Goal: Information Seeking & Learning: Compare options

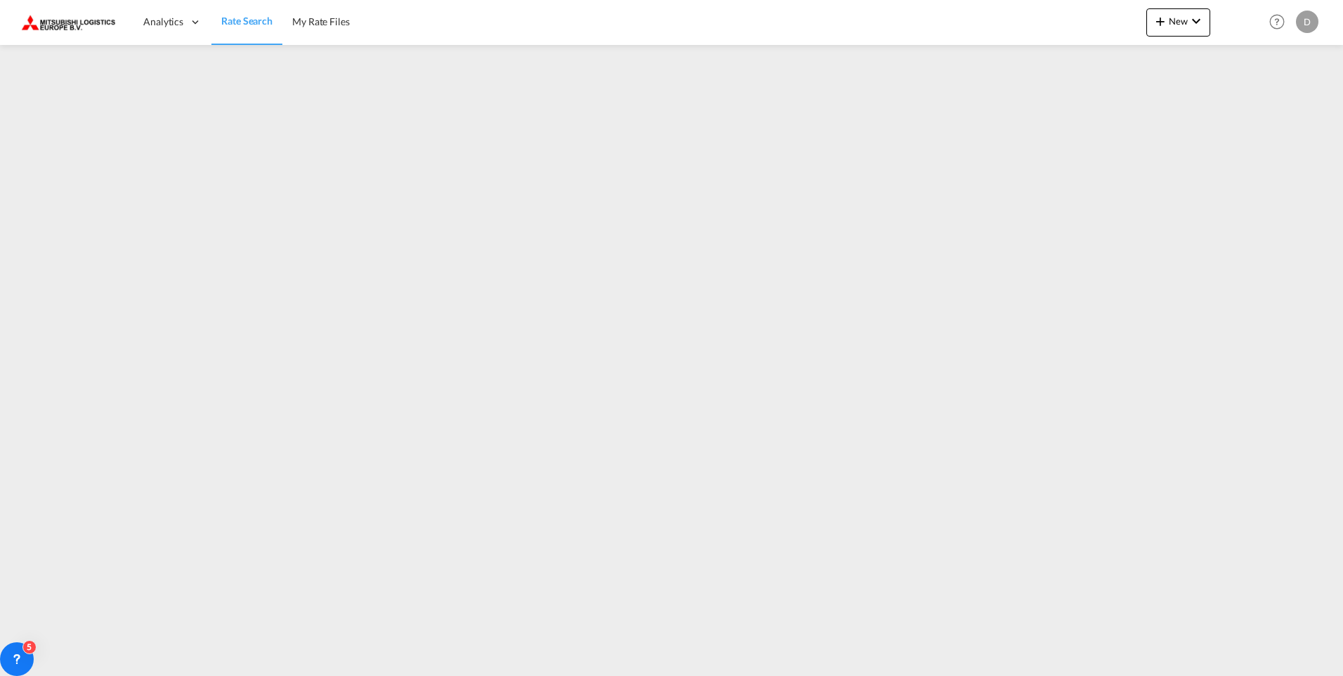
click at [227, 15] on span "Rate Search" at bounding box center [246, 21] width 51 height 12
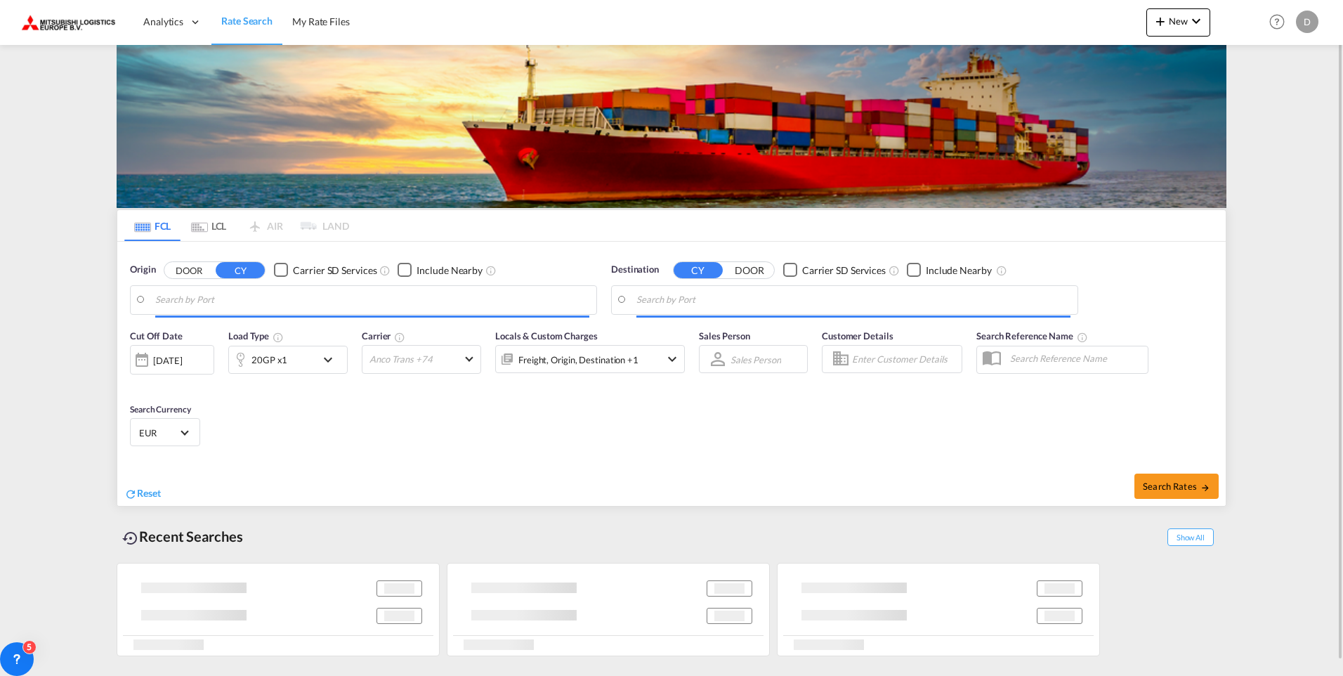
type input "Ho Chi Minh City ([GEOGRAPHIC_DATA]), VNSGN"
type input "[GEOGRAPHIC_DATA], NLRTM"
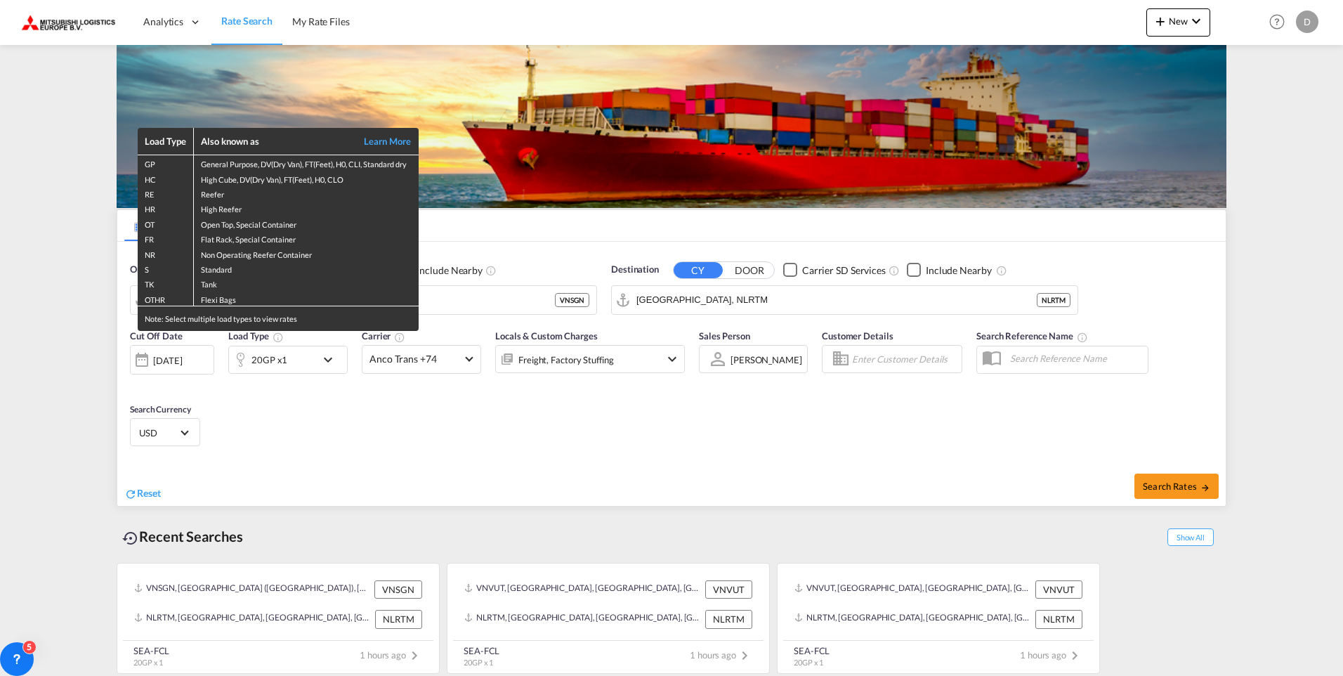
click at [460, 296] on div "Load Type Also known as Learn More GP General Purpose, DV(Dry Van), FT(Feet), H…" at bounding box center [671, 338] width 1343 height 676
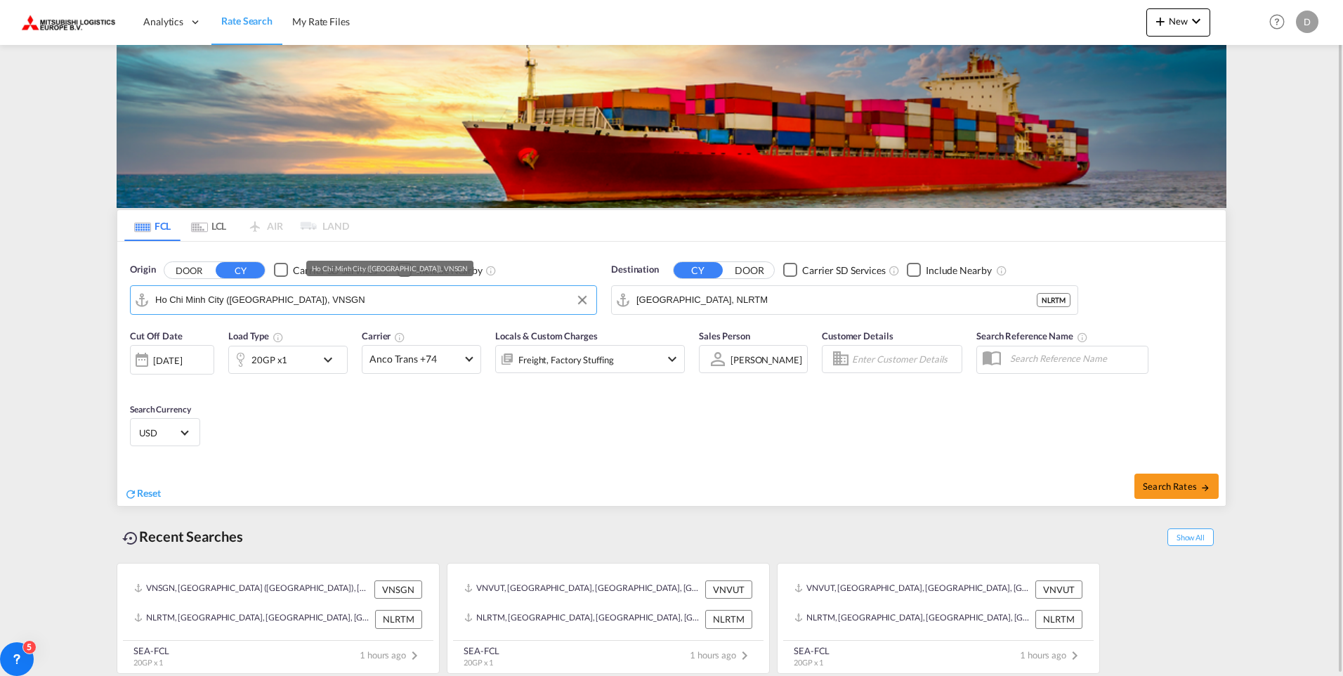
drag, startPoint x: 281, startPoint y: 298, endPoint x: 169, endPoint y: 298, distance: 111.7
click at [169, 298] on input "Ho Chi Minh City ([GEOGRAPHIC_DATA]), VNSGN" at bounding box center [372, 299] width 434 height 21
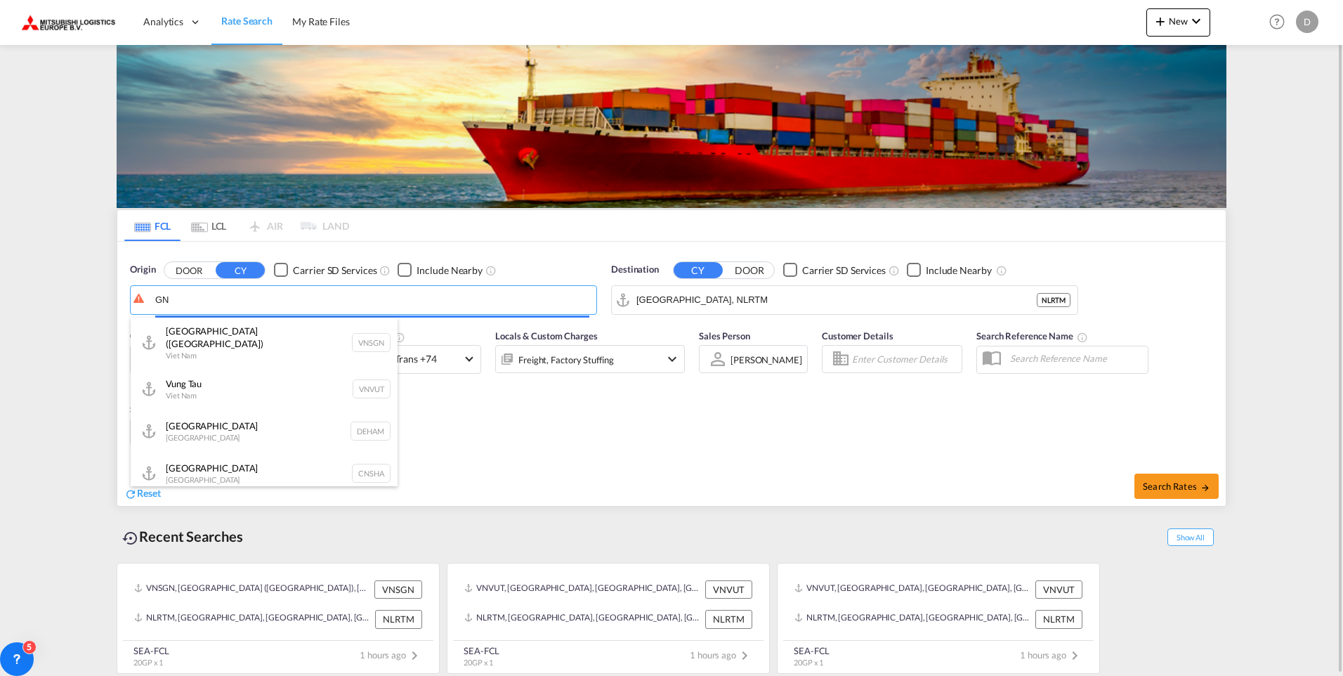
type input "N"
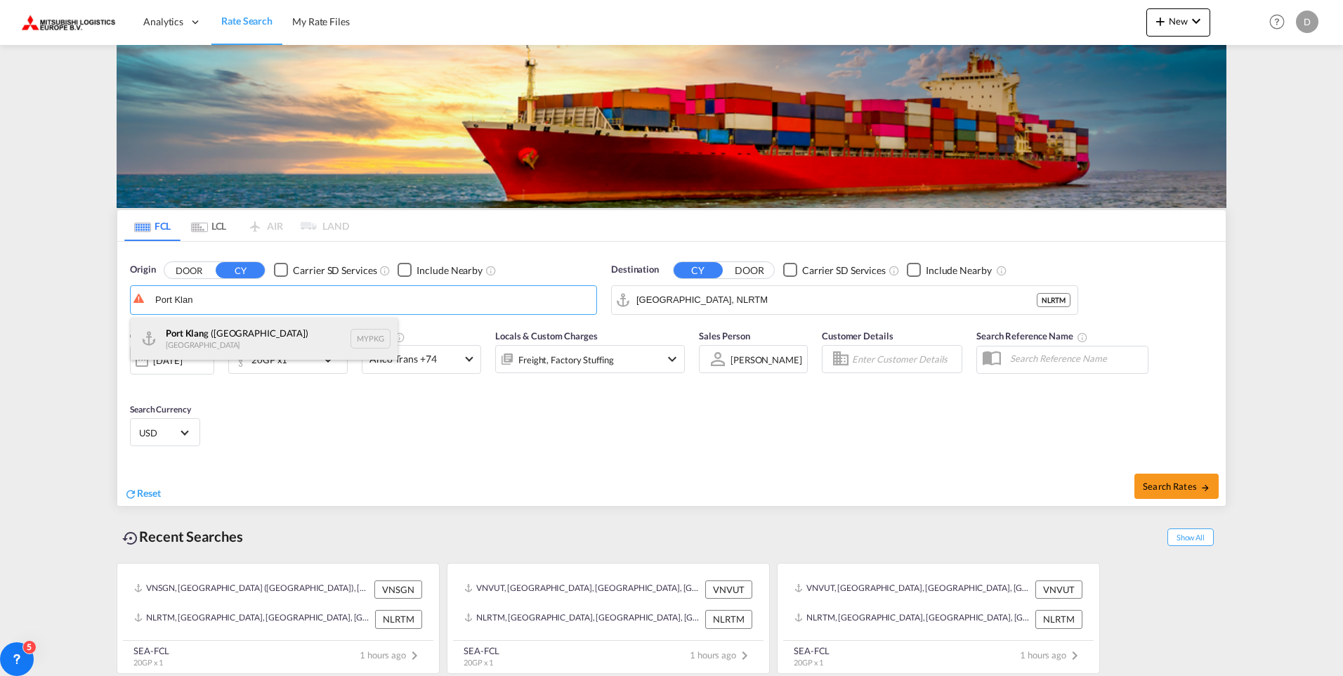
click at [177, 334] on div "Port Klan g ([GEOGRAPHIC_DATA]) [GEOGRAPHIC_DATA] MYPKG" at bounding box center [264, 338] width 267 height 42
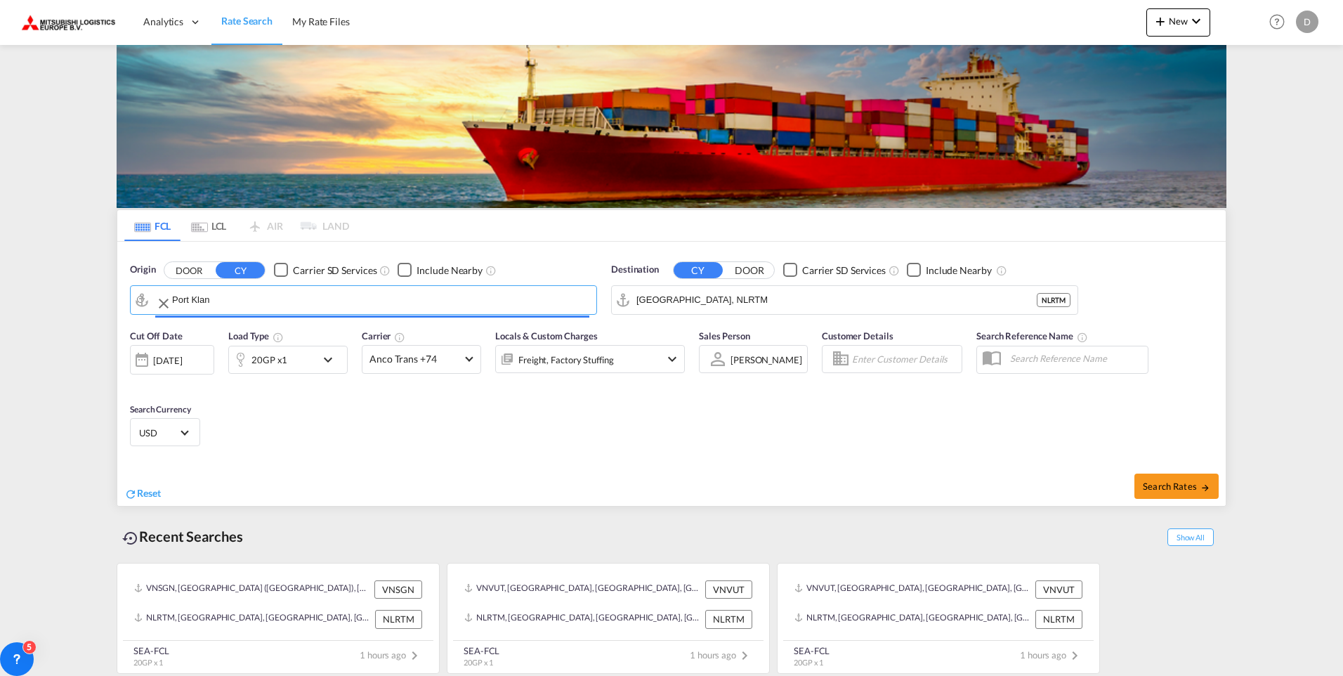
type input "[GEOGRAPHIC_DATA] ([GEOGRAPHIC_DATA]), MYPKG"
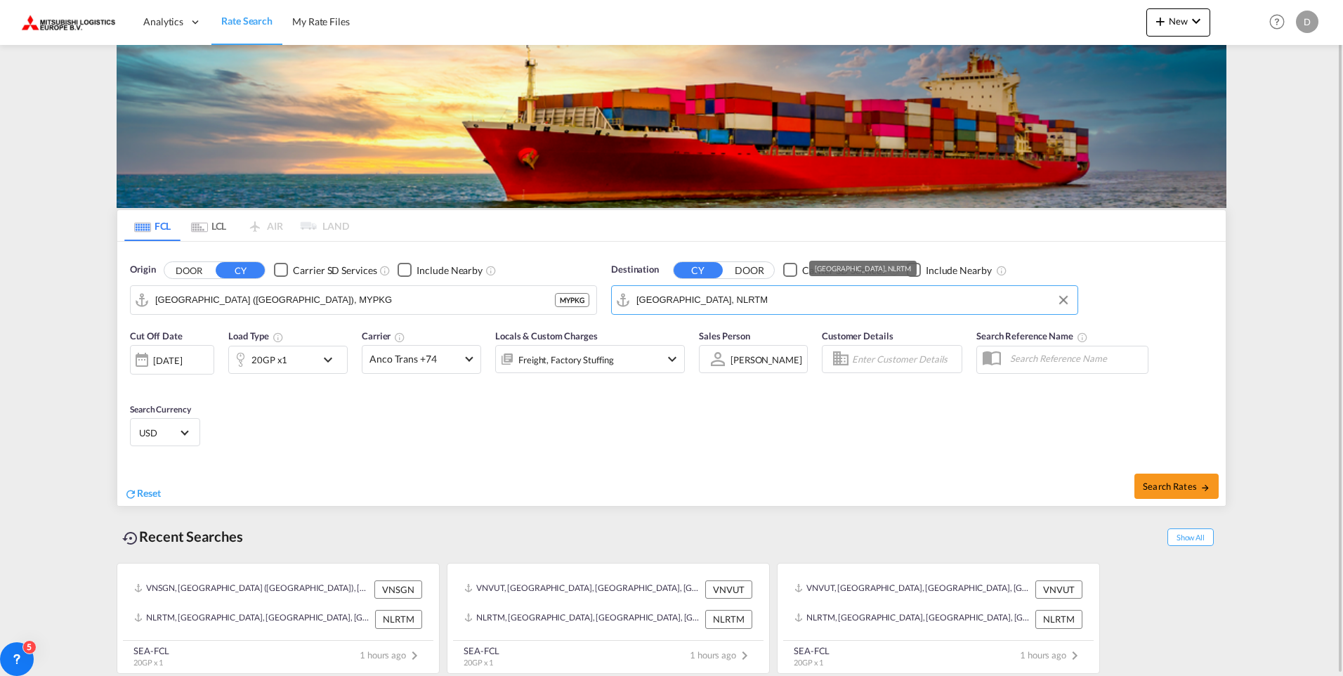
drag, startPoint x: 668, startPoint y: 295, endPoint x: 622, endPoint y: 296, distance: 45.6
click at [622, 296] on md-input-container "[GEOGRAPHIC_DATA], NLRTM" at bounding box center [845, 300] width 466 height 28
click at [1066, 298] on button "Clear Input" at bounding box center [1063, 299] width 21 height 21
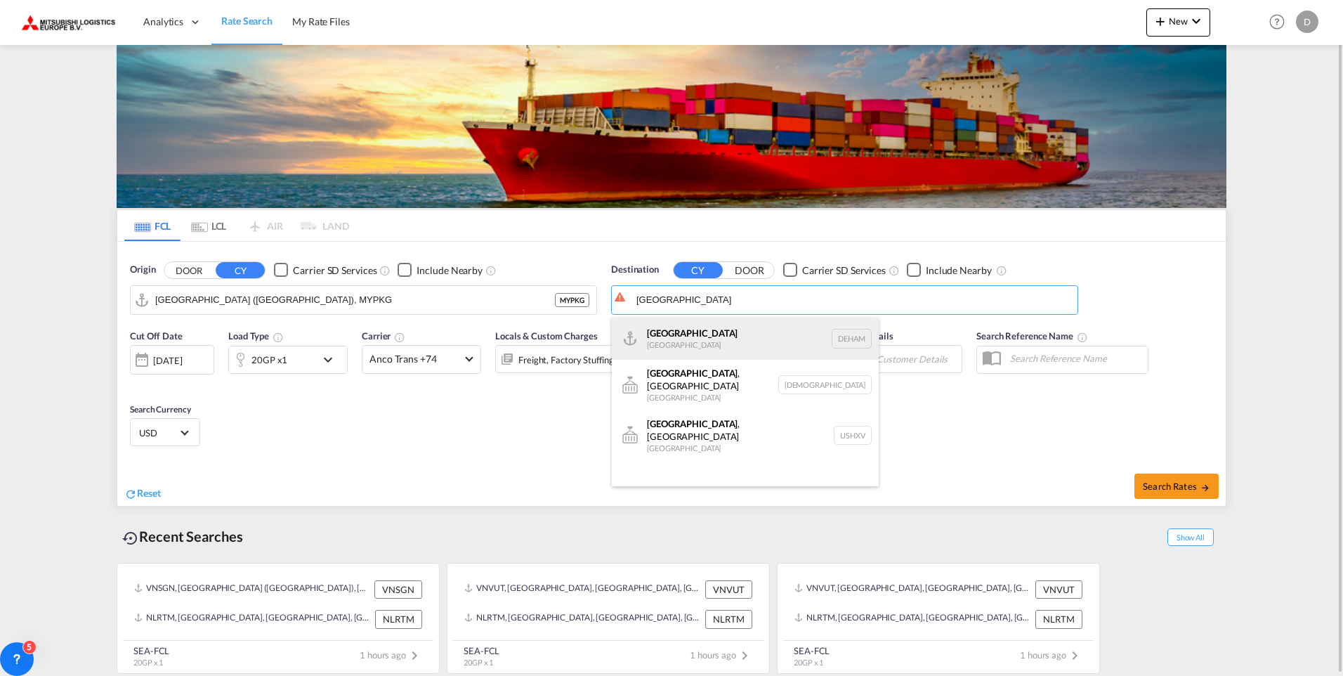
click at [690, 340] on div "Hamburg [GEOGRAPHIC_DATA] [GEOGRAPHIC_DATA]" at bounding box center [745, 338] width 267 height 42
type input "[GEOGRAPHIC_DATA], [GEOGRAPHIC_DATA]"
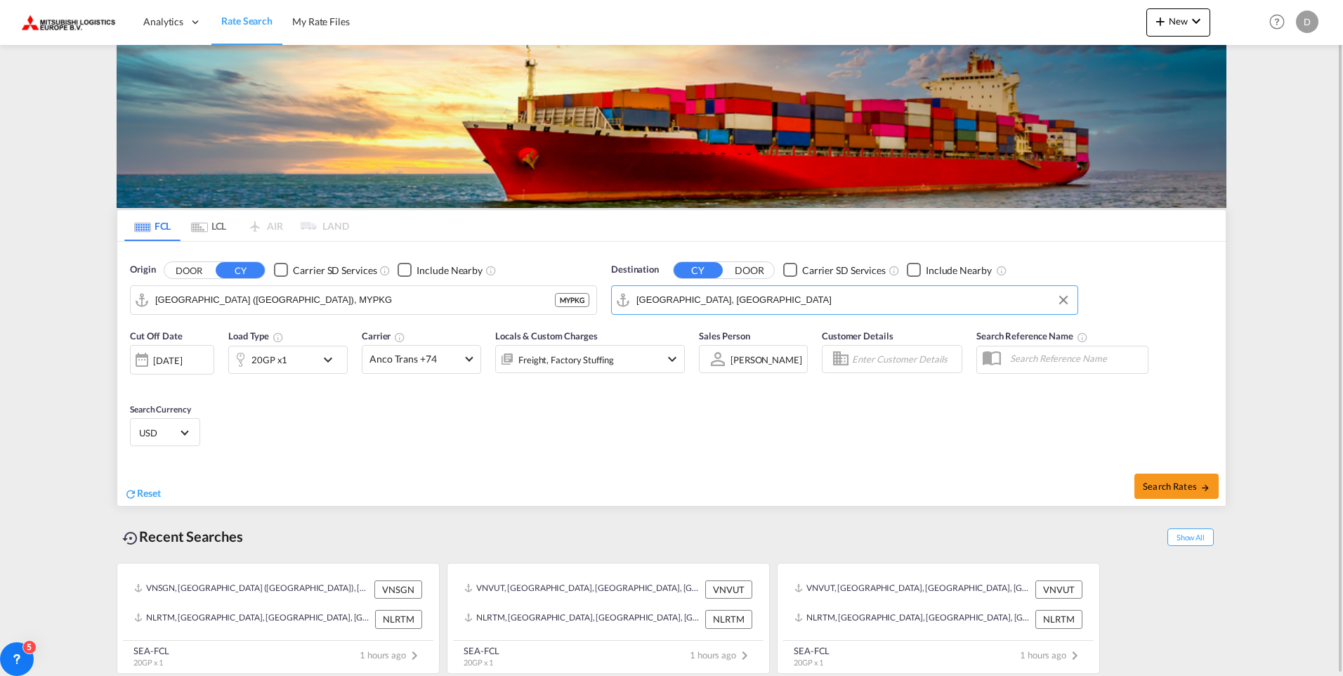
click at [329, 357] on md-icon "icon-chevron-down" at bounding box center [332, 359] width 24 height 17
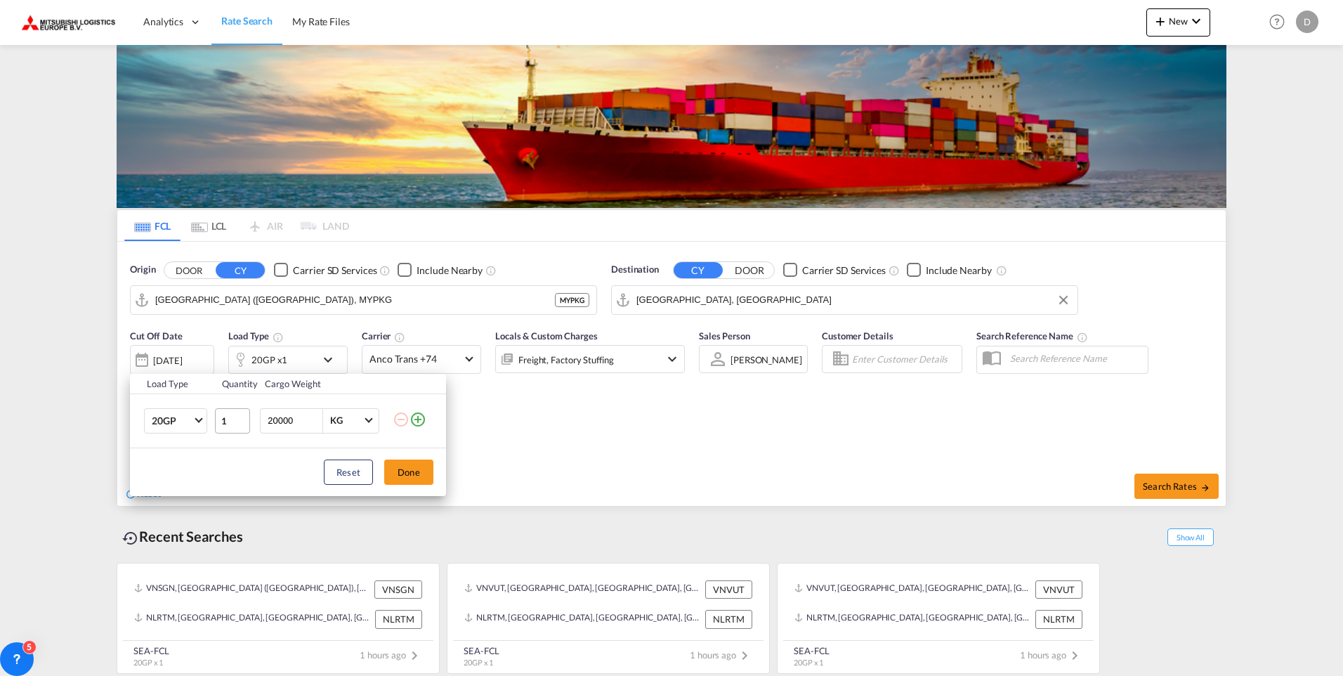
drag, startPoint x: 300, startPoint y: 421, endPoint x: 243, endPoint y: 421, distance: 56.9
click at [243, 421] on tr "20GP 20GP 40GP 40HC 45HC 20RE 40RE 40HR 20OT 40OT 20FR 40FR 40NR 20NR 45S 20TK …" at bounding box center [288, 420] width 316 height 54
type input "22800"
click at [402, 470] on button "Done" at bounding box center [408, 471] width 49 height 25
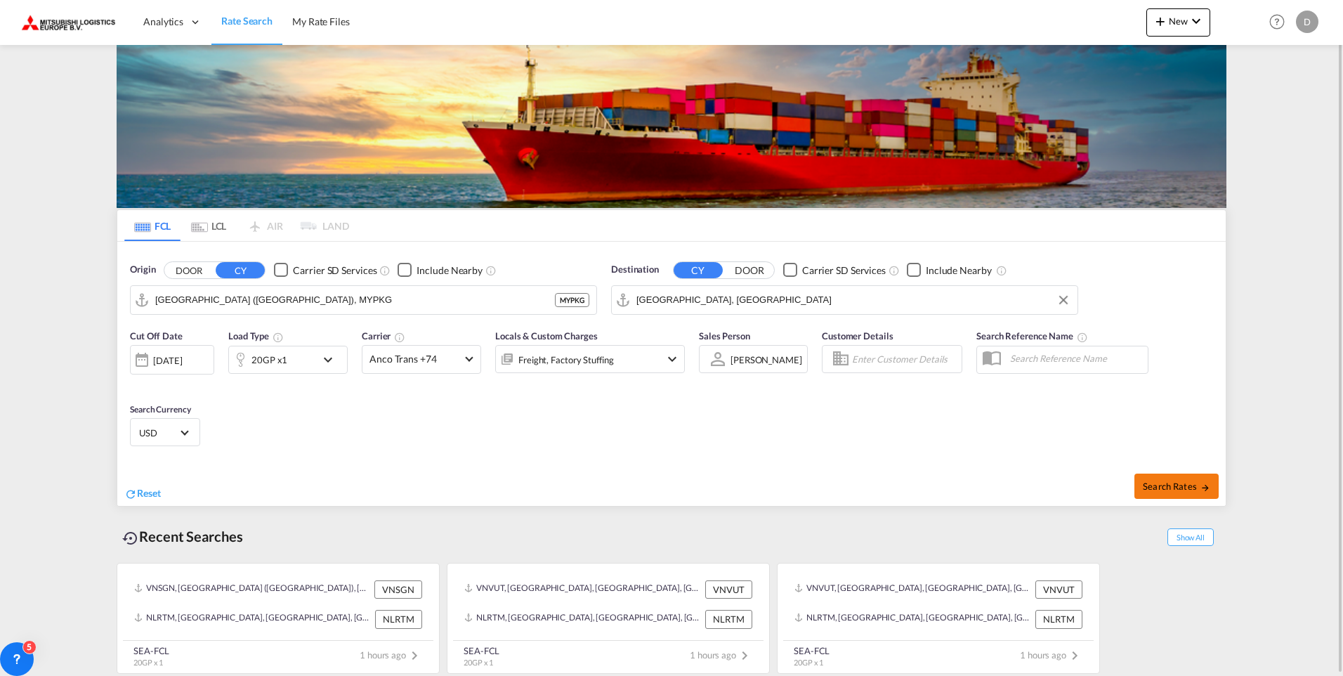
click at [1150, 485] on span "Search Rates" at bounding box center [1175, 485] width 67 height 11
type input "MYPKG to DEHAM / [DATE]"
